Goal: Task Accomplishment & Management: Use online tool/utility

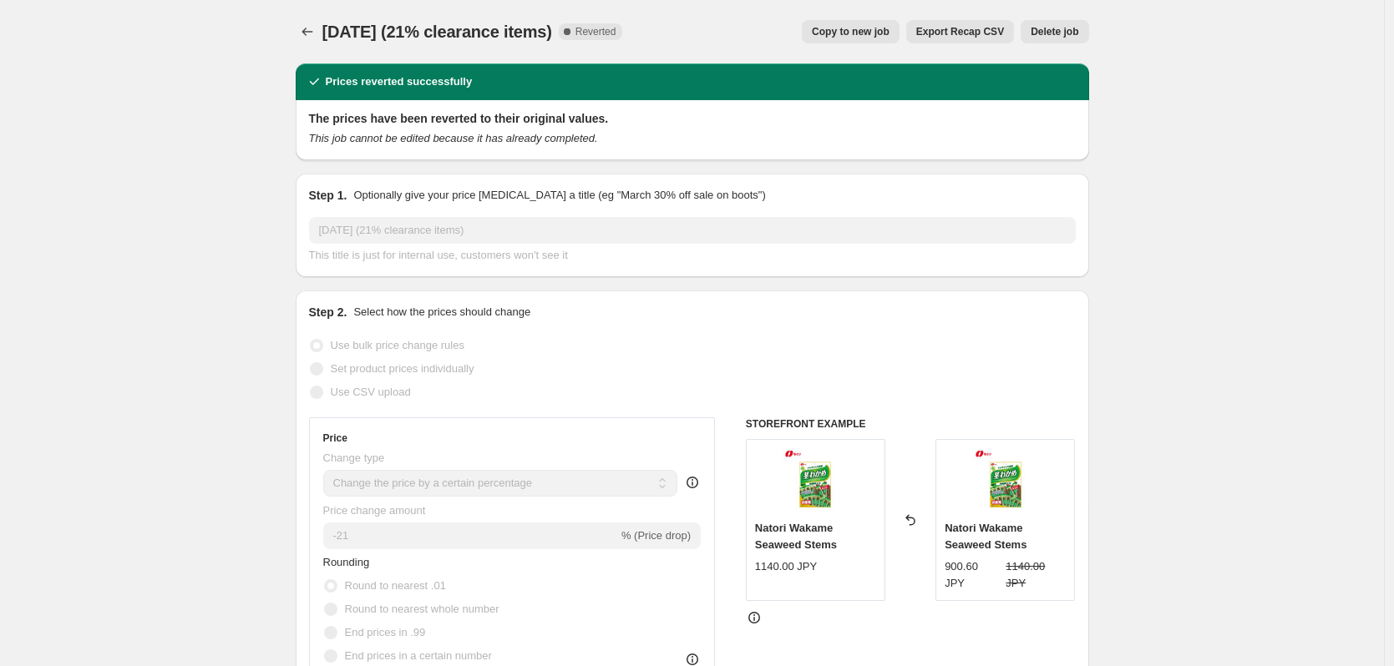
select select "percentage"
select select "collection"
click at [875, 38] on button "Copy to new job" at bounding box center [851, 31] width 98 height 23
select select "percentage"
select select "collection"
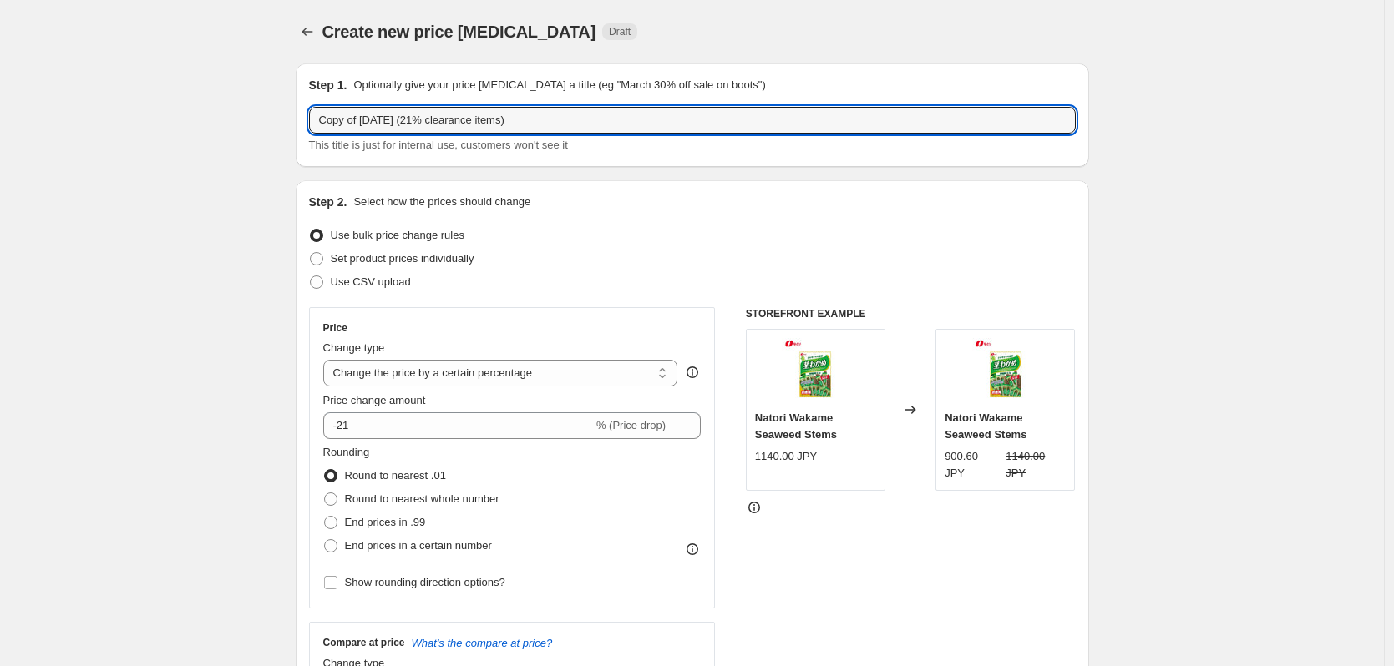
drag, startPoint x: 366, startPoint y: 117, endPoint x: 203, endPoint y: 123, distance: 162.9
click at [344, 118] on input "9/18/2025 (21% clearance items)" at bounding box center [692, 120] width 766 height 27
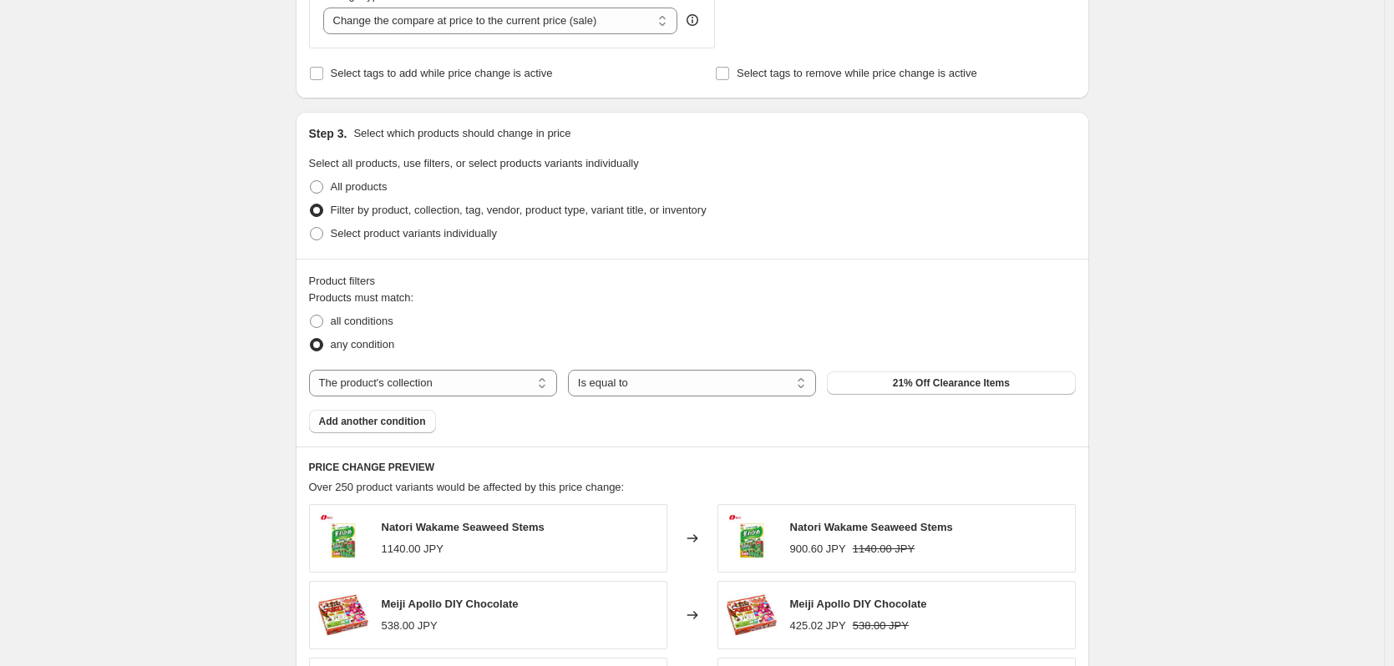
scroll to position [1191, 0]
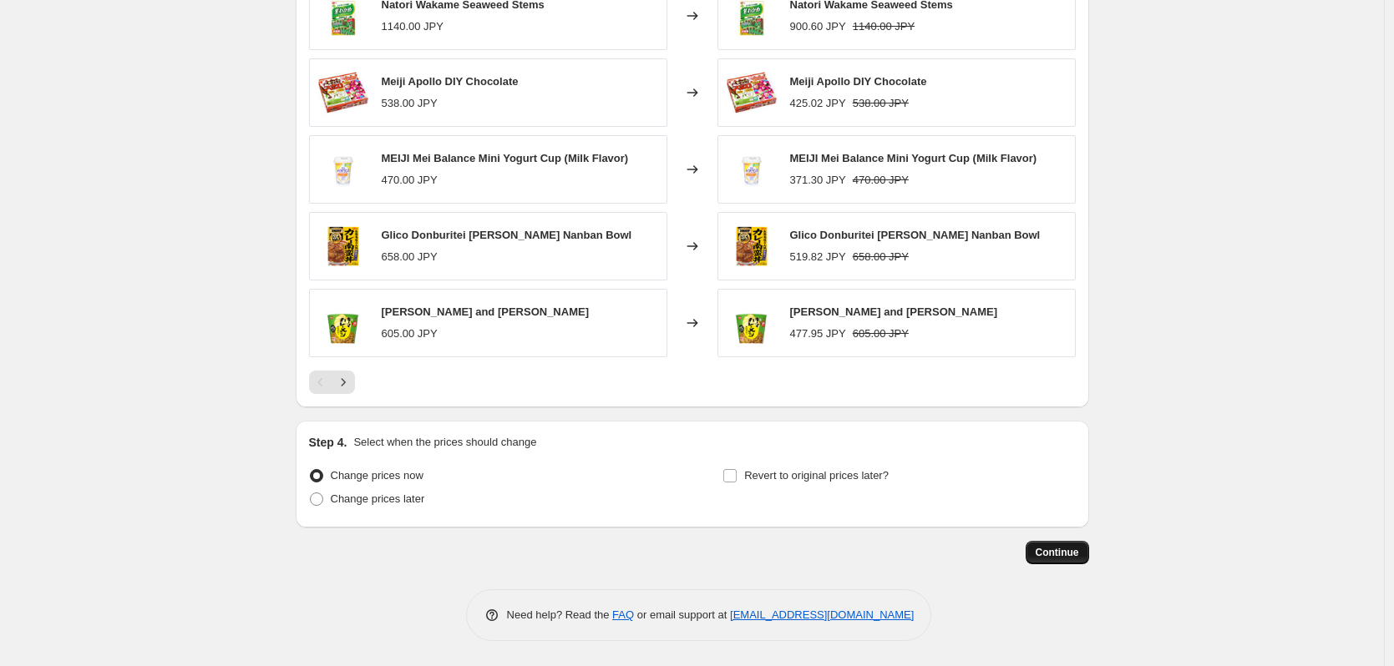
type input "[DATE] (21% clearance items)"
click at [1079, 559] on span "Continue" at bounding box center [1056, 552] width 43 height 13
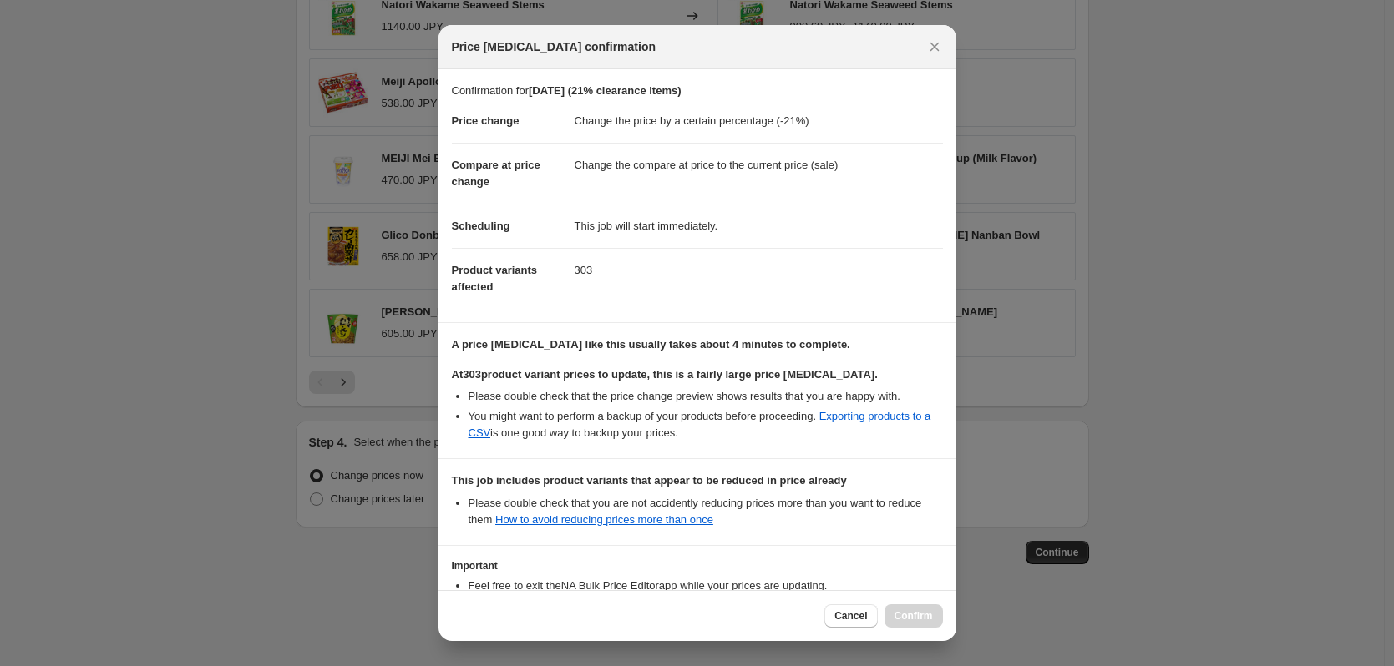
scroll to position [145, 0]
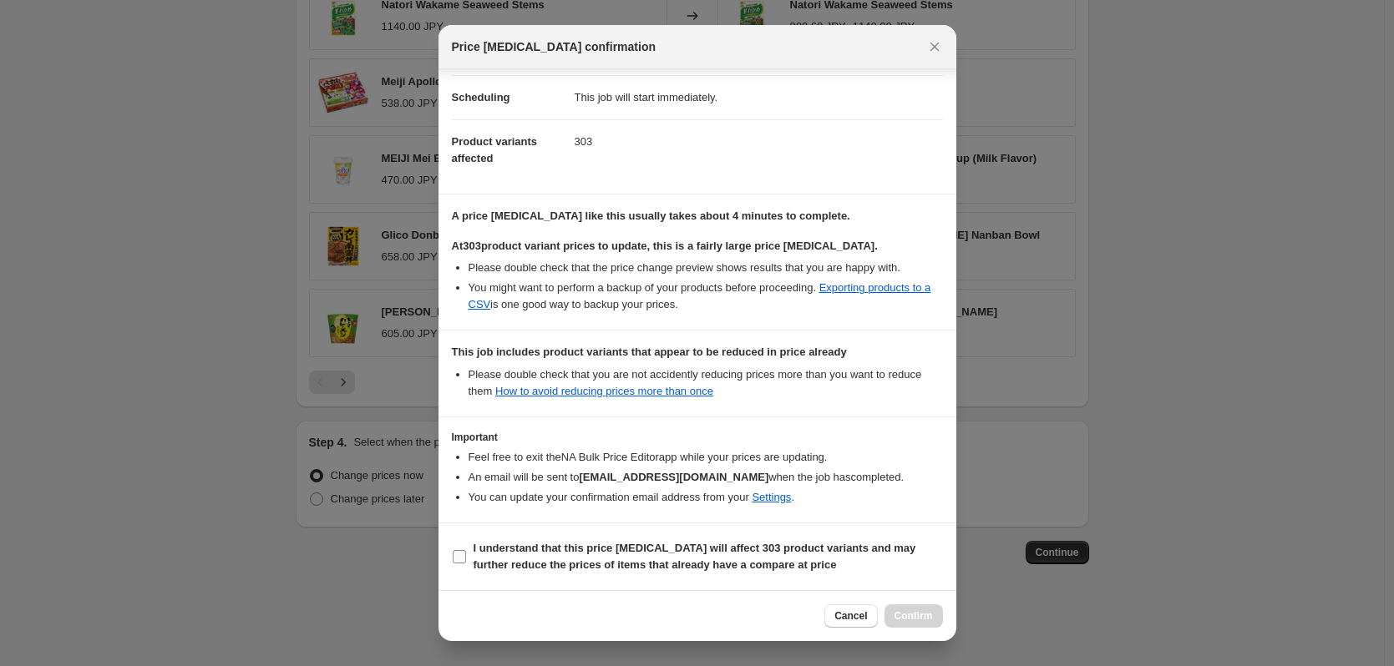
click at [465, 552] on input "I understand that this price change job will affect 303 product variants and ma…" at bounding box center [459, 556] width 13 height 13
checkbox input "true"
click at [924, 617] on span "Confirm" at bounding box center [913, 616] width 38 height 13
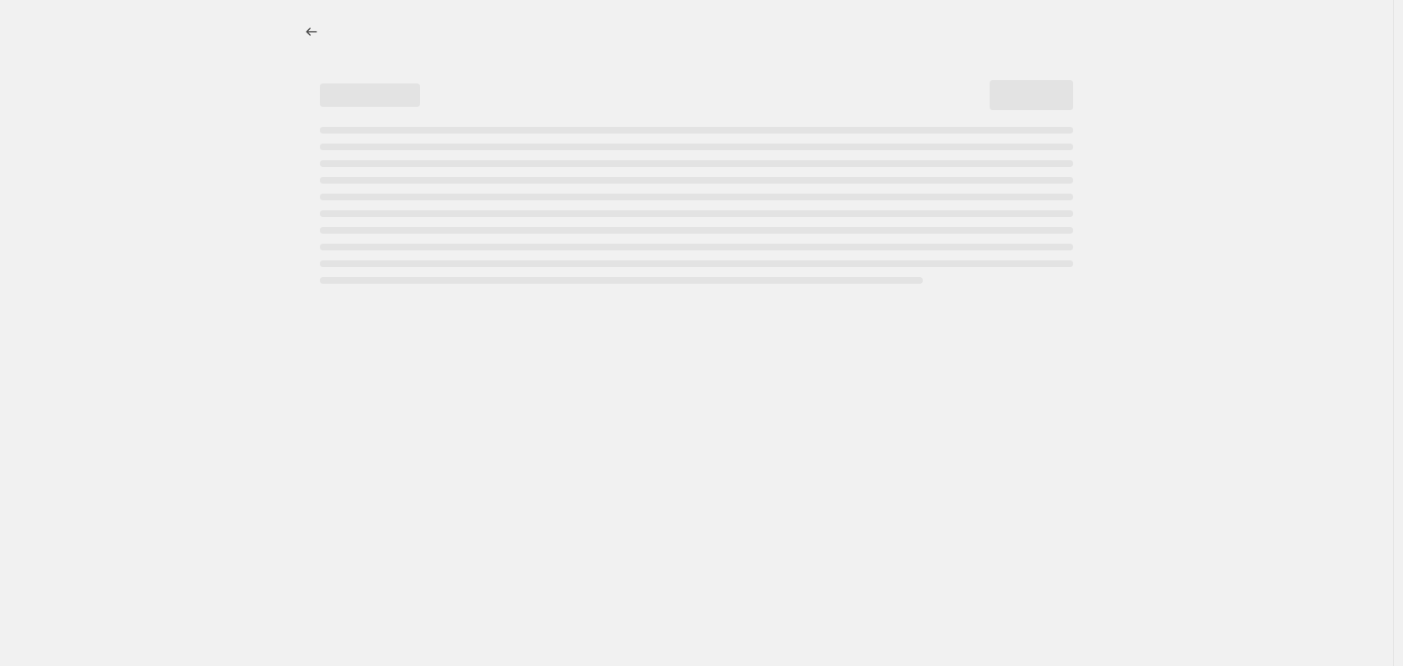
select select "percentage"
select select "collection"
select select "percentage"
select select "collection"
